Goal: Task Accomplishment & Management: Use online tool/utility

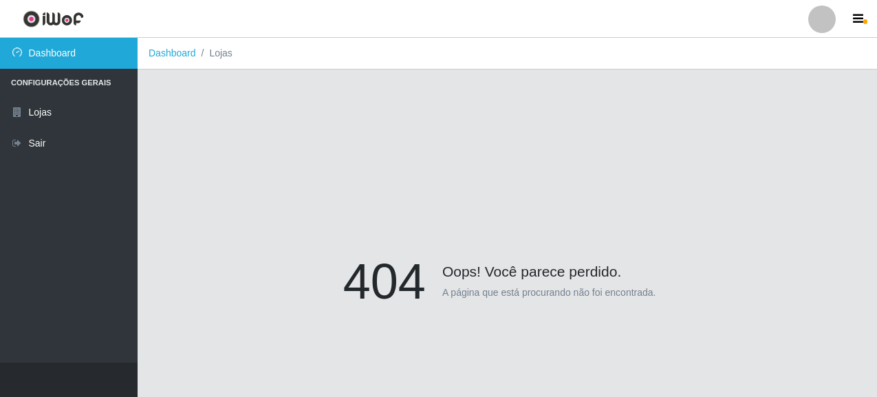
click at [72, 61] on link "Dashboard" at bounding box center [69, 53] width 138 height 31
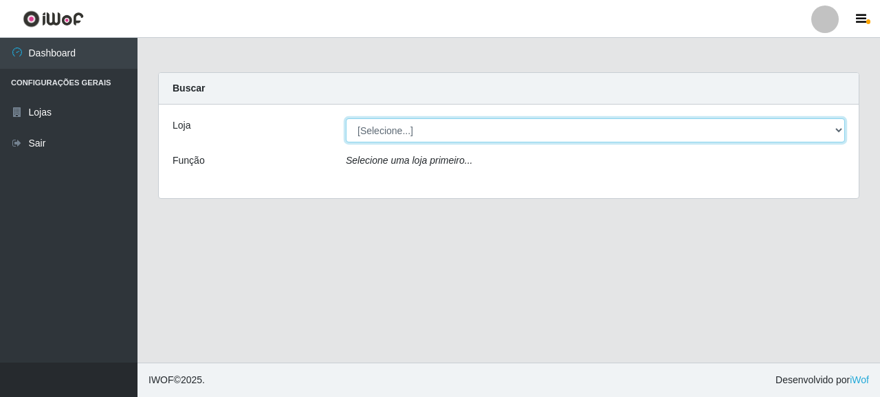
click at [382, 129] on select "[Selecione...] Supermercado Queiroz - [GEOGRAPHIC_DATA]" at bounding box center [595, 130] width 499 height 24
select select "496"
click at [346, 118] on select "[Selecione...] Supermercado Queiroz - [GEOGRAPHIC_DATA]" at bounding box center [595, 130] width 499 height 24
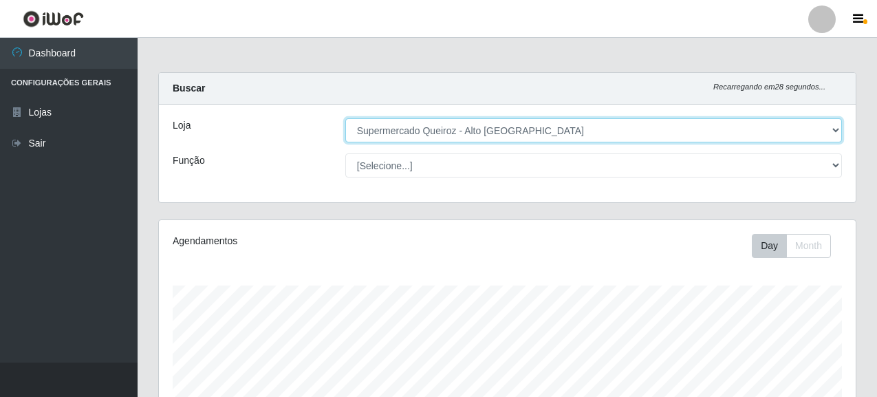
click at [448, 138] on select "[Selecione...] Supermercado Queiroz - [GEOGRAPHIC_DATA]" at bounding box center [593, 130] width 496 height 24
click at [345, 118] on select "[Selecione...] Supermercado Queiroz - [GEOGRAPHIC_DATA]" at bounding box center [593, 130] width 496 height 24
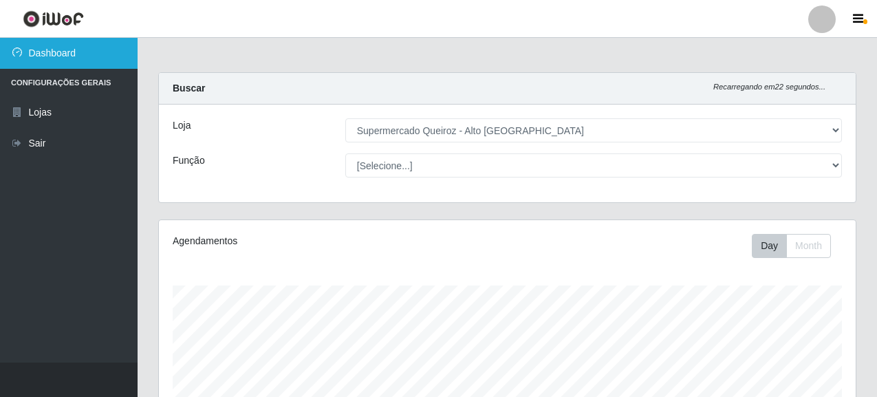
click at [53, 52] on link "Dashboard" at bounding box center [69, 53] width 138 height 31
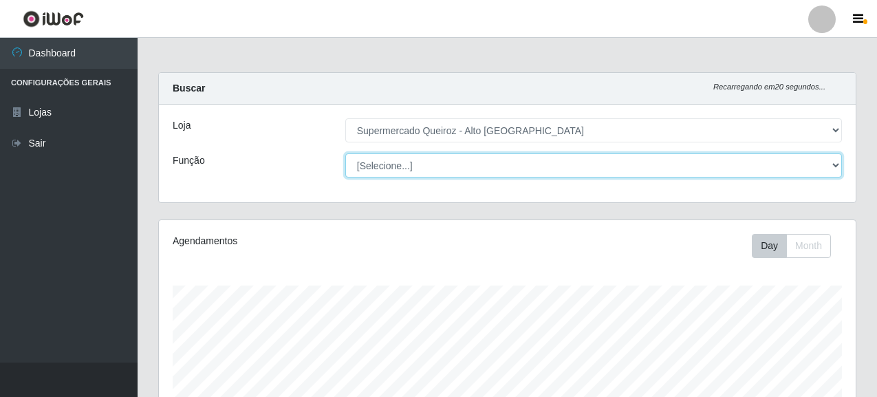
click at [452, 166] on select "[Selecione...] Embalador Embalador + Embalador ++ Repositor Repositor + Reposit…" at bounding box center [593, 165] width 496 height 24
click at [580, 172] on select "[Selecione...] Embalador Embalador + Embalador ++ Repositor Repositor + Reposit…" at bounding box center [593, 165] width 496 height 24
click at [345, 153] on select "[Selecione...] Embalador Embalador + Embalador ++ Repositor Repositor + Reposit…" at bounding box center [593, 165] width 496 height 24
click at [439, 174] on select "[Selecione...] Embalador Embalador + Embalador ++ Repositor Repositor + Reposit…" at bounding box center [593, 165] width 496 height 24
click at [345, 153] on select "[Selecione...] Embalador Embalador + Embalador ++ Repositor Repositor + Reposit…" at bounding box center [593, 165] width 496 height 24
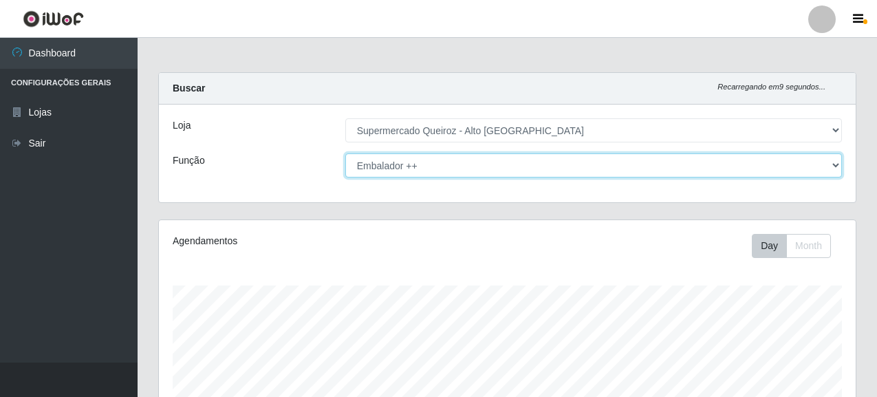
drag, startPoint x: 443, startPoint y: 163, endPoint x: 438, endPoint y: 173, distance: 11.1
click at [443, 163] on select "[Selecione...] Embalador Embalador + Embalador ++ Repositor Repositor + Reposit…" at bounding box center [593, 165] width 496 height 24
click at [345, 153] on select "[Selecione...] Embalador Embalador + Embalador ++ Repositor Repositor + Reposit…" at bounding box center [593, 165] width 496 height 24
click at [424, 175] on select "[Selecione...] Embalador Embalador + Embalador ++ Repositor Repositor + Reposit…" at bounding box center [593, 165] width 496 height 24
click at [423, 172] on select "[Selecione...] Embalador Embalador + Embalador ++ Repositor Repositor + Reposit…" at bounding box center [593, 165] width 496 height 24
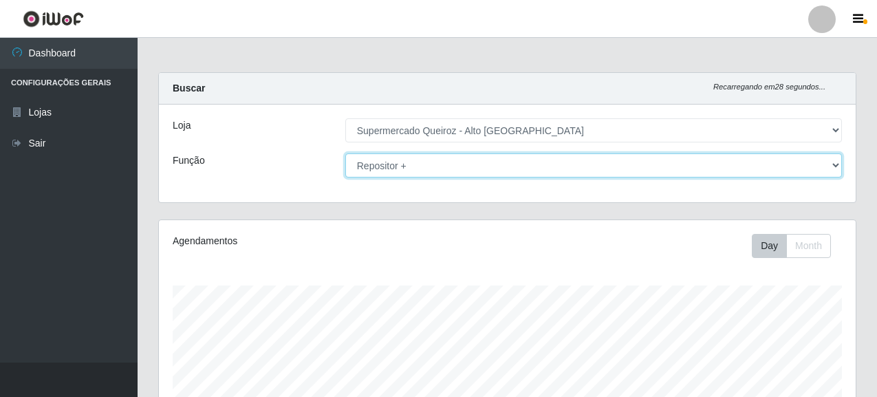
click at [345, 153] on select "[Selecione...] Embalador Embalador + Embalador ++ Repositor Repositor + Reposit…" at bounding box center [593, 165] width 496 height 24
click at [400, 163] on select "[Selecione...] Embalador Embalador + Embalador ++ Repositor Repositor + Reposit…" at bounding box center [593, 165] width 496 height 24
click at [345, 153] on select "[Selecione...] Embalador Embalador + Embalador ++ Repositor Repositor + Reposit…" at bounding box center [593, 165] width 496 height 24
click at [427, 160] on select "[Selecione...] Embalador Embalador + Embalador ++ Repositor Repositor + Reposit…" at bounding box center [593, 165] width 496 height 24
select select "[Selecione...]"
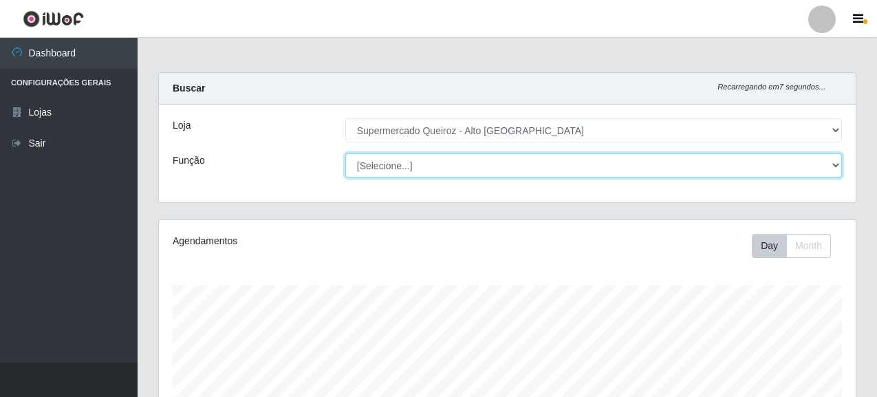
click at [345, 153] on select "[Selecione...] Embalador Embalador + Embalador ++ Repositor Repositor + Reposit…" at bounding box center [593, 165] width 496 height 24
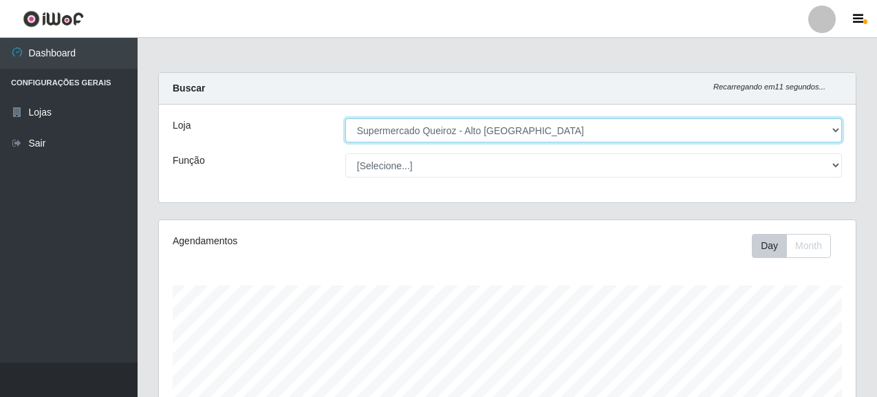
click at [446, 139] on select "[Selecione...] Supermercado Queiroz - [GEOGRAPHIC_DATA]" at bounding box center [593, 130] width 496 height 24
click at [345, 118] on select "[Selecione...] Supermercado Queiroz - [GEOGRAPHIC_DATA]" at bounding box center [593, 130] width 496 height 24
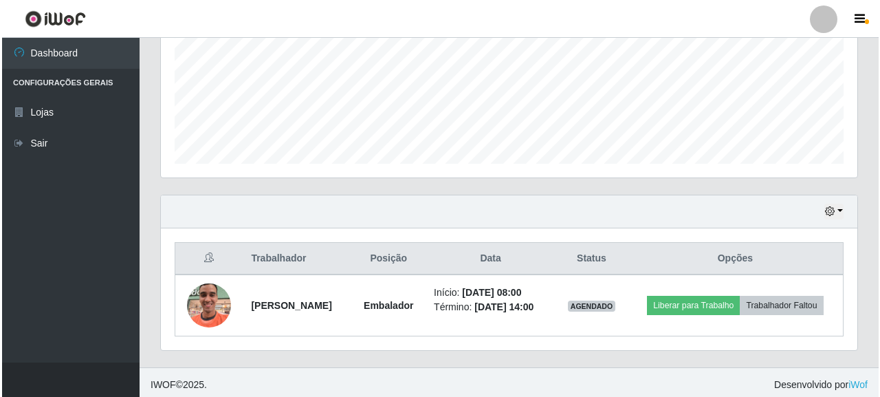
scroll to position [333, 0]
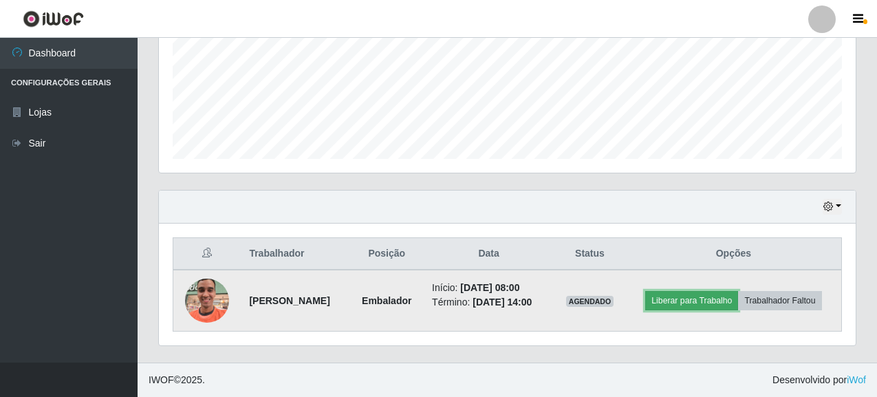
click at [686, 303] on button "Liberar para Trabalho" at bounding box center [691, 300] width 93 height 19
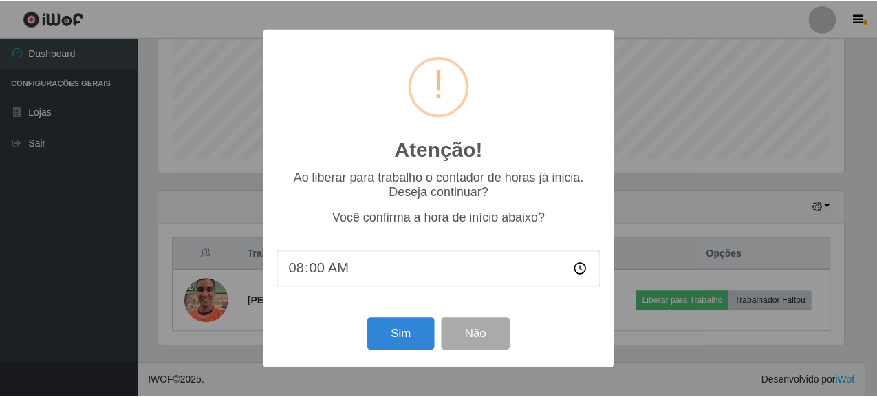
scroll to position [285, 688]
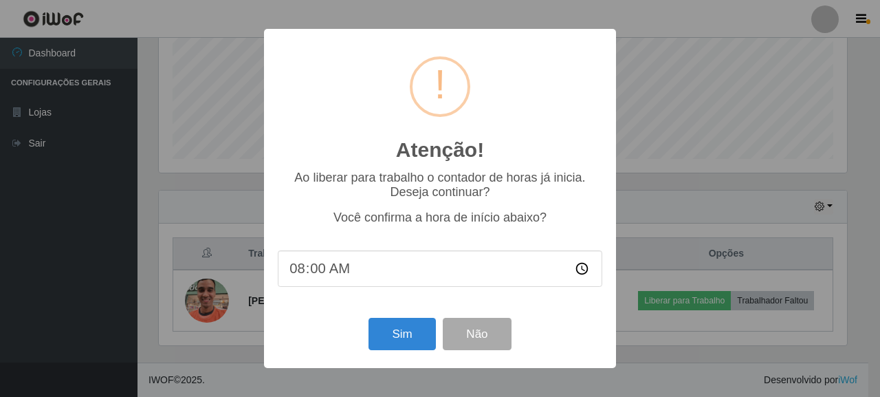
click at [325, 274] on input "08:00" at bounding box center [440, 268] width 325 height 36
click at [583, 269] on input "08:00" at bounding box center [440, 268] width 325 height 36
type input "08:20"
click at [410, 338] on button "Sim" at bounding box center [402, 334] width 67 height 32
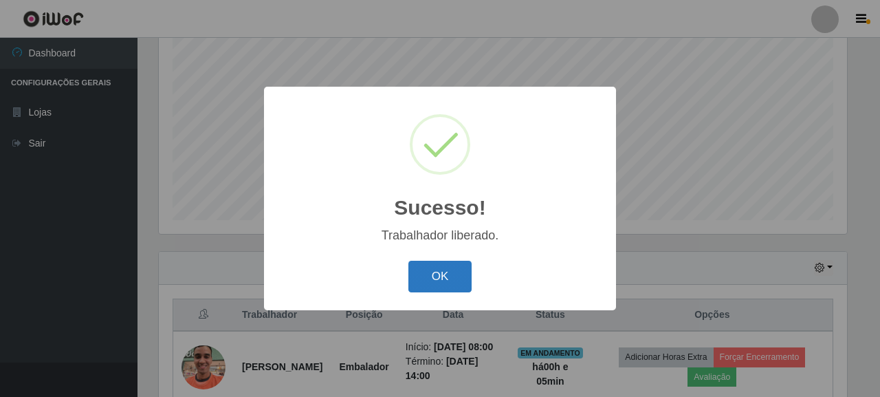
click at [438, 271] on button "OK" at bounding box center [440, 277] width 64 height 32
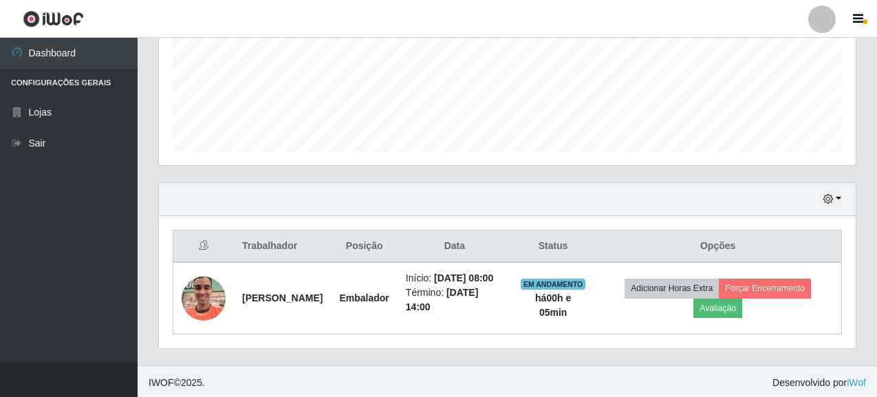
scroll to position [343, 0]
